Goal: Information Seeking & Learning: Understand process/instructions

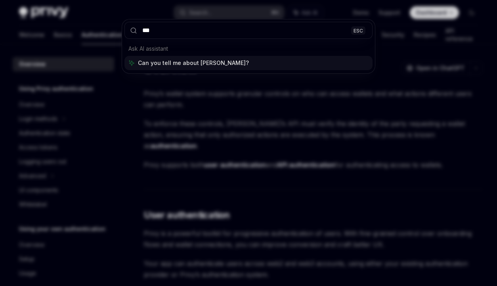
type input "****"
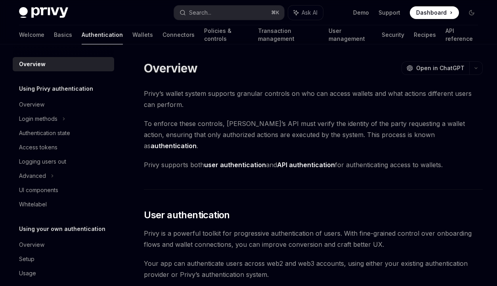
scroll to position [44, 0]
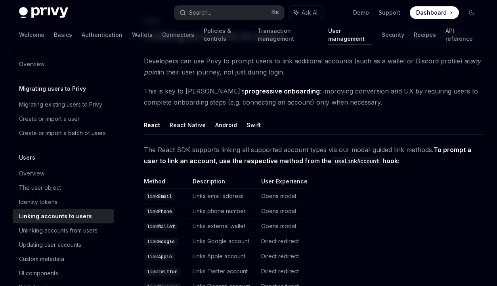
click at [195, 128] on button "React Native" at bounding box center [188, 125] width 36 height 19
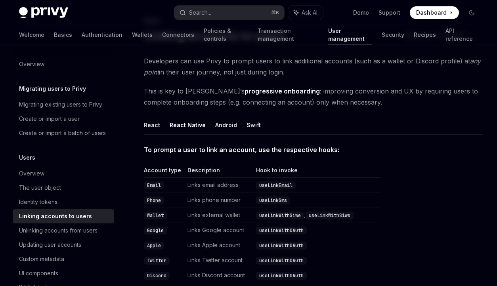
click at [161, 121] on ul "React React Native Android Swift" at bounding box center [313, 125] width 339 height 19
click at [160, 126] on ul "React React Native Android Swift" at bounding box center [313, 125] width 339 height 19
click at [156, 125] on button "React" at bounding box center [152, 125] width 16 height 19
type textarea "*"
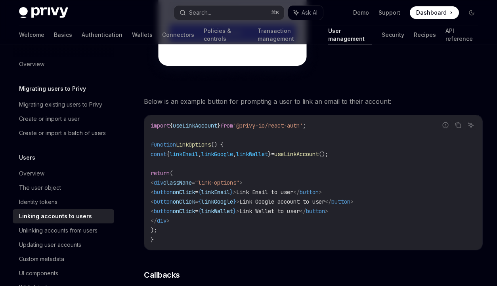
scroll to position [727, 0]
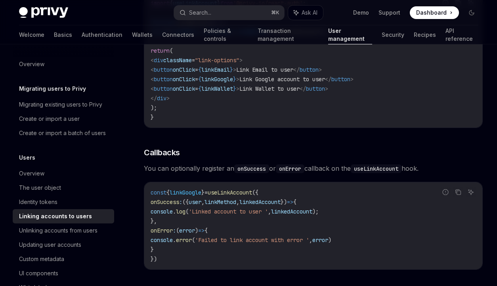
drag, startPoint x: 436, startPoint y: 169, endPoint x: 141, endPoint y: 173, distance: 295.1
copy span "You can optionally register an onSuccess or onError callback on the useLinkAcco…"
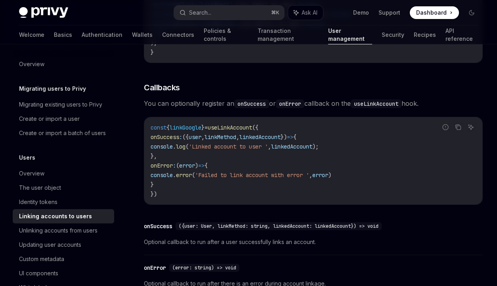
scroll to position [793, 0]
click at [459, 128] on icon "Copy the contents from the code block" at bounding box center [458, 126] width 6 height 6
